Goal: Information Seeking & Learning: Check status

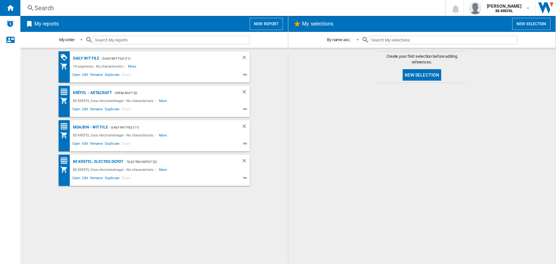
click at [78, 8] on div "Search" at bounding box center [231, 8] width 394 height 9
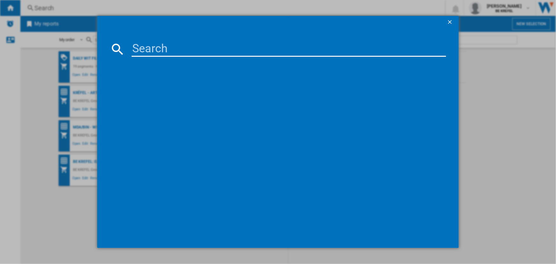
click at [166, 54] on input at bounding box center [289, 48] width 314 height 15
type input "21009737"
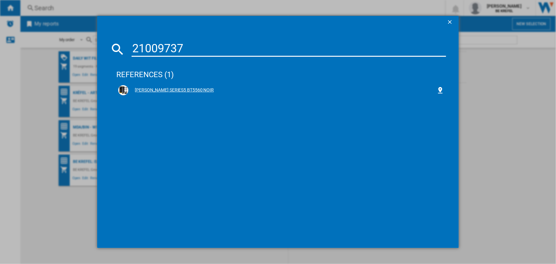
click at [154, 88] on div "[PERSON_NAME] SERIES5 BT5560 NOIR" at bounding box center [283, 90] width 308 height 6
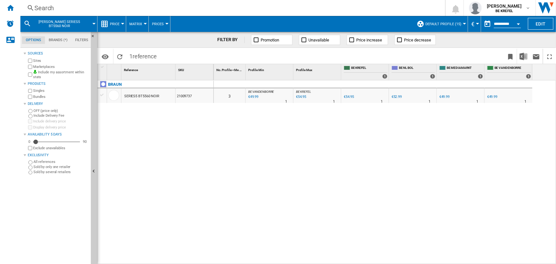
click at [114, 27] on button "Price" at bounding box center [116, 24] width 13 height 16
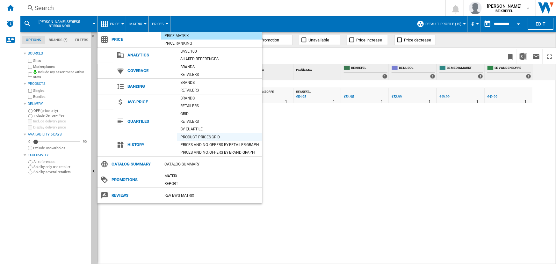
click at [209, 137] on div "Product prices grid" at bounding box center [219, 137] width 85 height 6
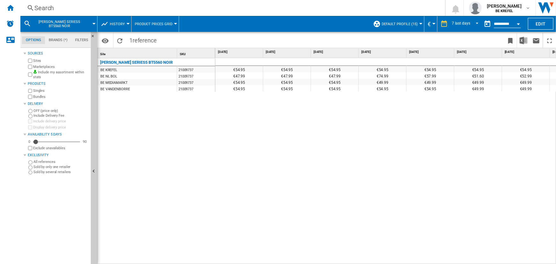
drag, startPoint x: 232, startPoint y: 76, endPoint x: 262, endPoint y: 78, distance: 31.0
click at [264, 78] on div "€54.95 €54.95 €54.95 €54.95 €54.95 €54.95 €54.95 €54.95 €47.99 €47.99 €47.99 €7…" at bounding box center [407, 74] width 383 height 32
drag, startPoint x: 377, startPoint y: 84, endPoint x: 385, endPoint y: 83, distance: 8.1
click at [379, 84] on div "€49.99" at bounding box center [383, 82] width 48 height 6
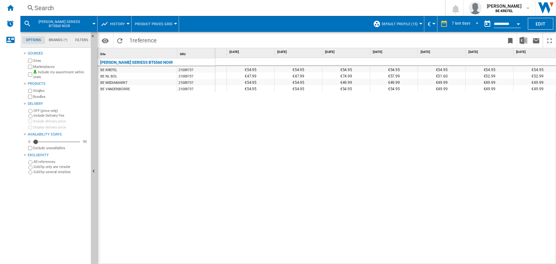
scroll to position [0, 41]
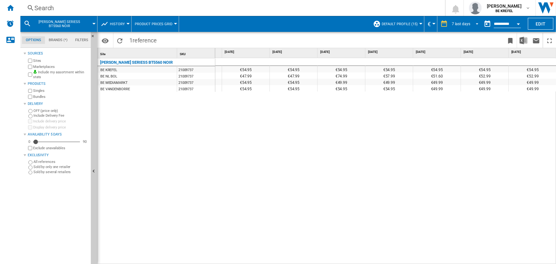
click at [461, 27] on md-select-value "7 last days" at bounding box center [467, 24] width 30 height 10
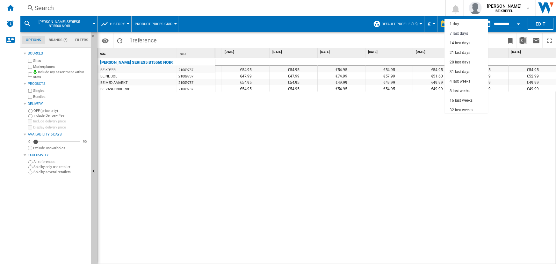
scroll to position [10, 0]
click at [458, 42] on div "21 last days" at bounding box center [460, 42] width 21 height 5
